Goal: Check status

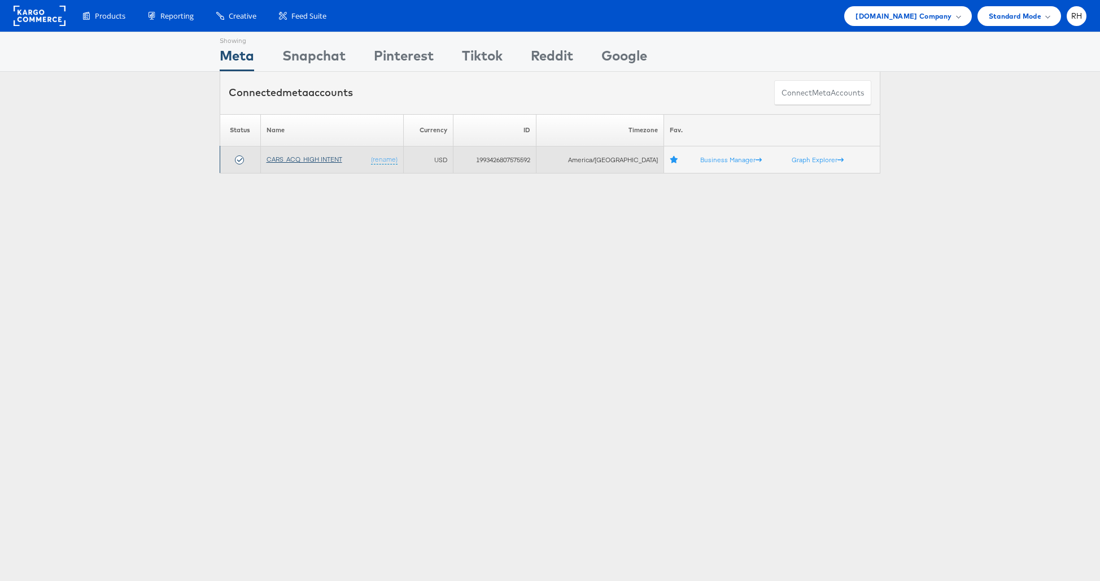
click at [294, 160] on link "CARS_ACQ_HIGH INTENT" at bounding box center [305, 159] width 76 height 8
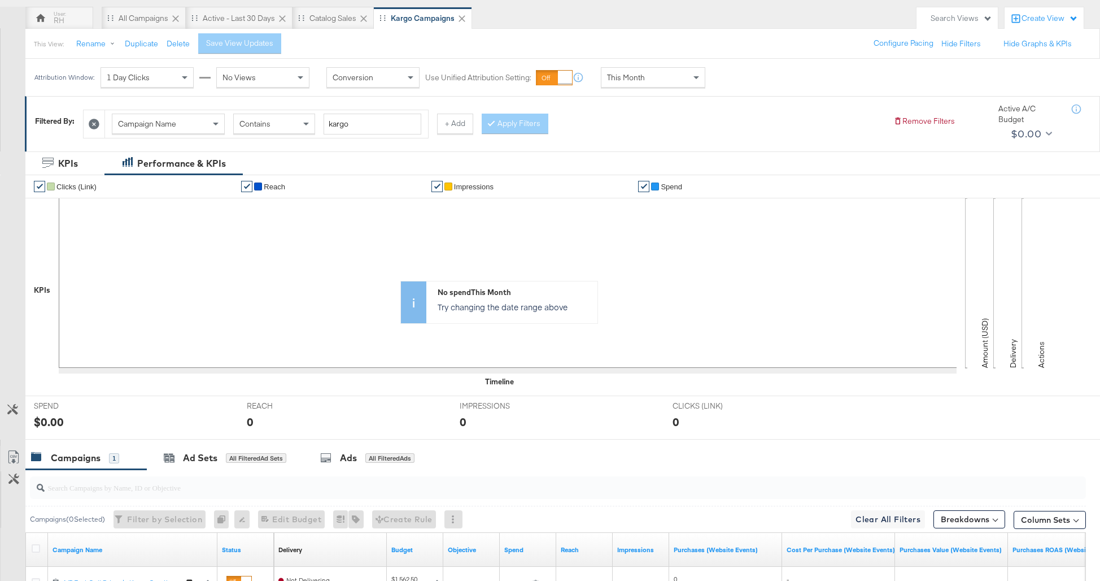
scroll to position [234, 0]
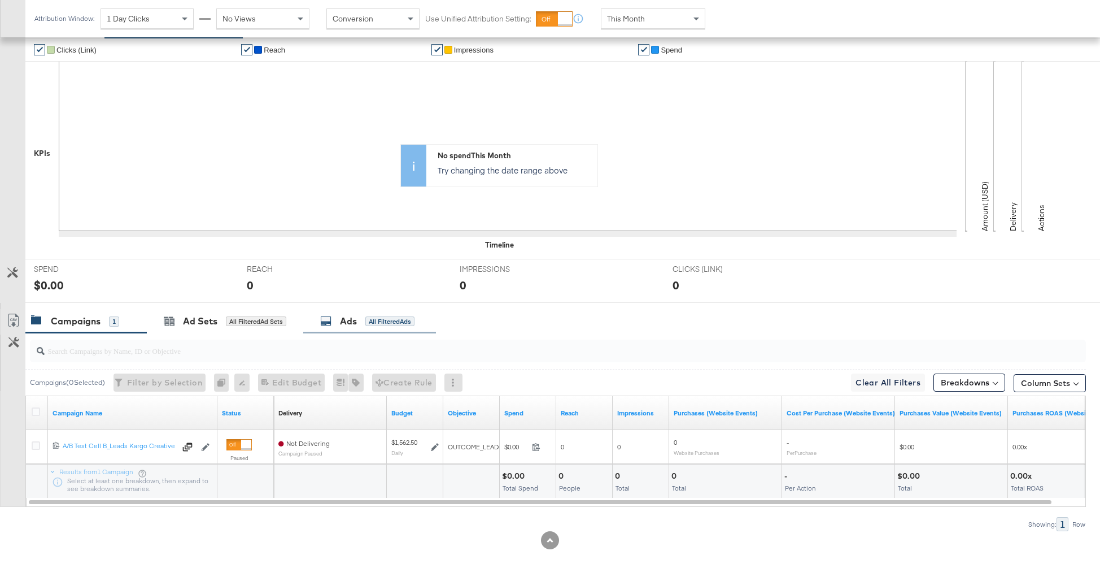
click at [384, 324] on div "All Filtered Ads" at bounding box center [389, 321] width 49 height 10
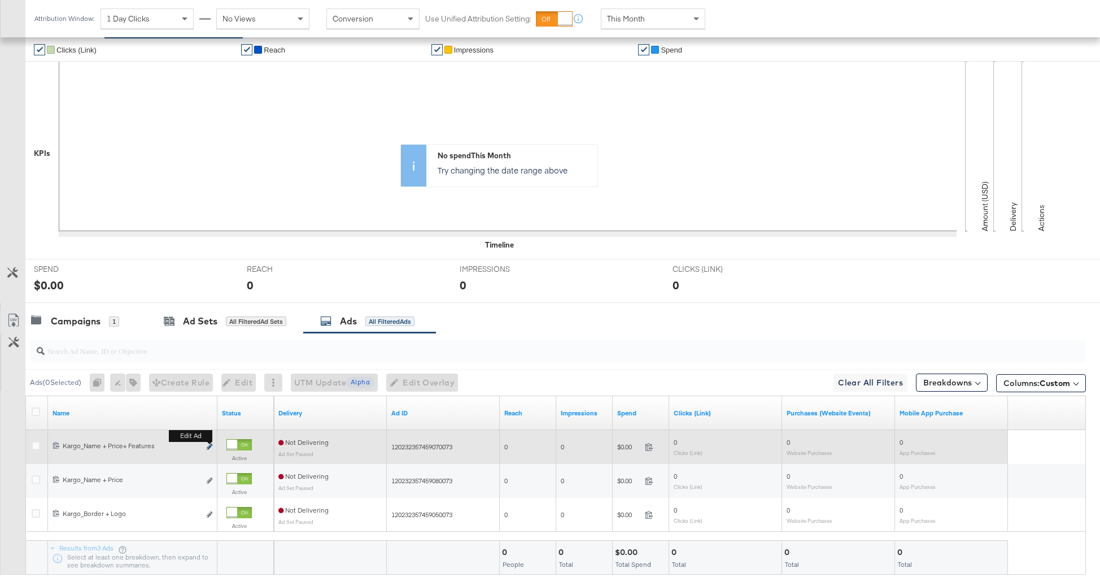
click at [211, 445] on icon "link" at bounding box center [210, 446] width 6 height 6
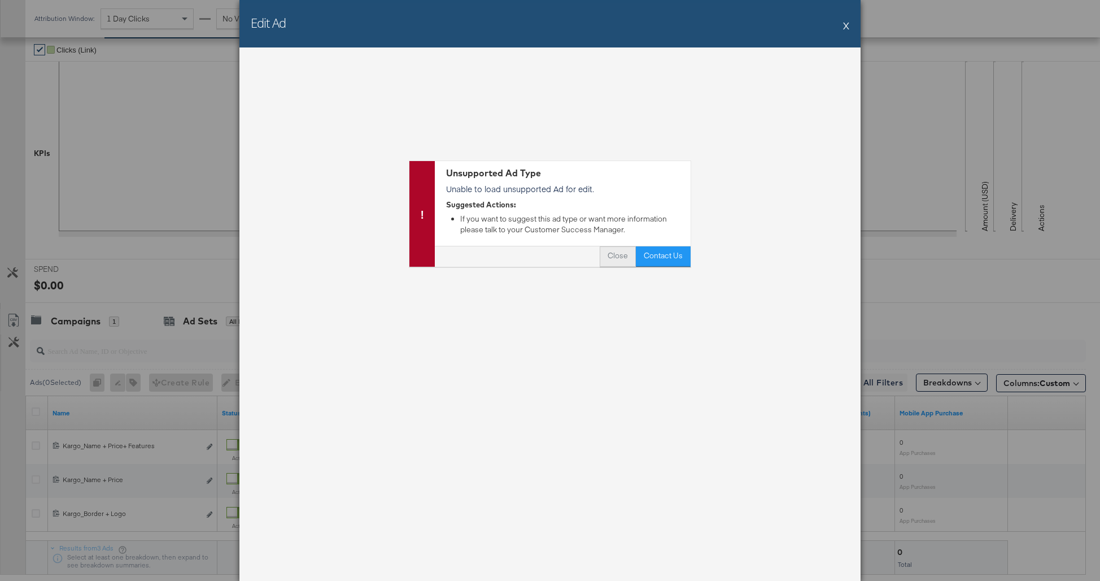
click at [617, 262] on button "Close" at bounding box center [618, 256] width 36 height 20
